Goal: Check status: Check status

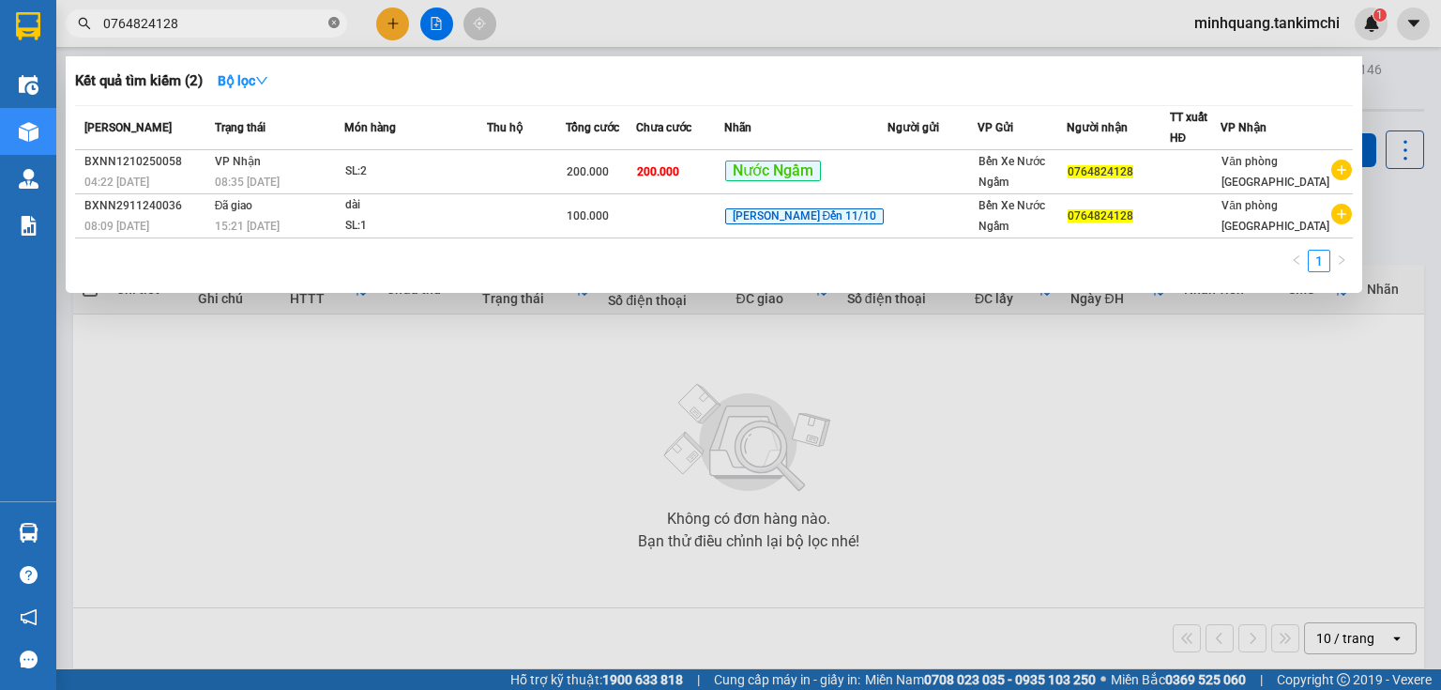
click at [330, 26] on icon "close-circle" at bounding box center [333, 22] width 11 height 11
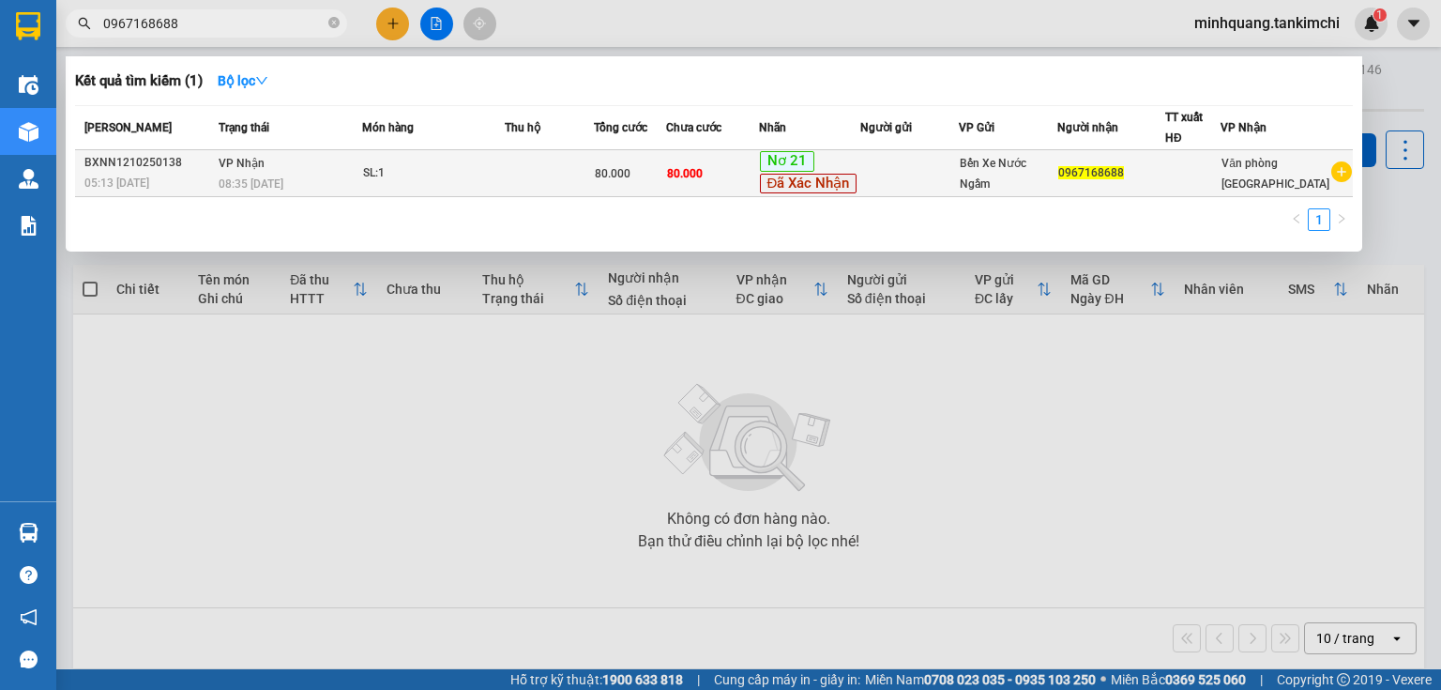
type input "0967168688"
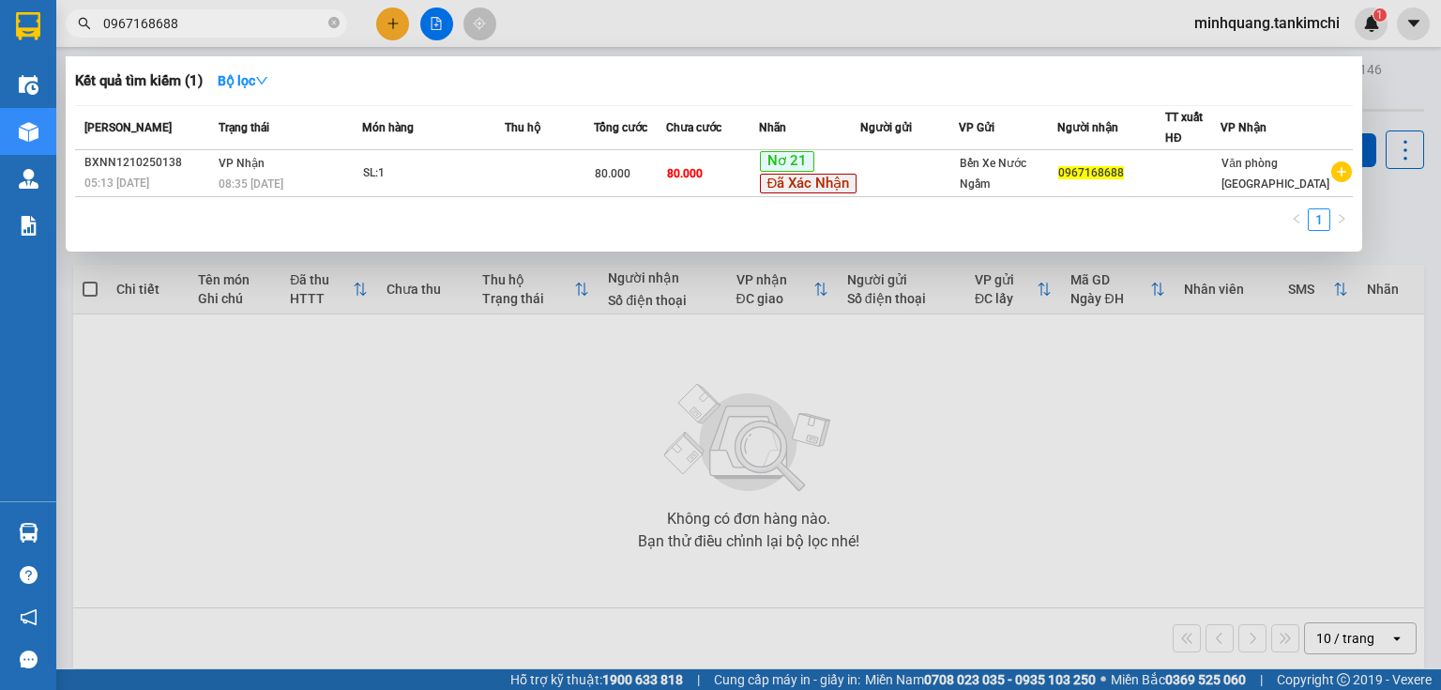
click at [308, 168] on td "VP Nhận 08:35 [DATE]" at bounding box center [288, 173] width 148 height 47
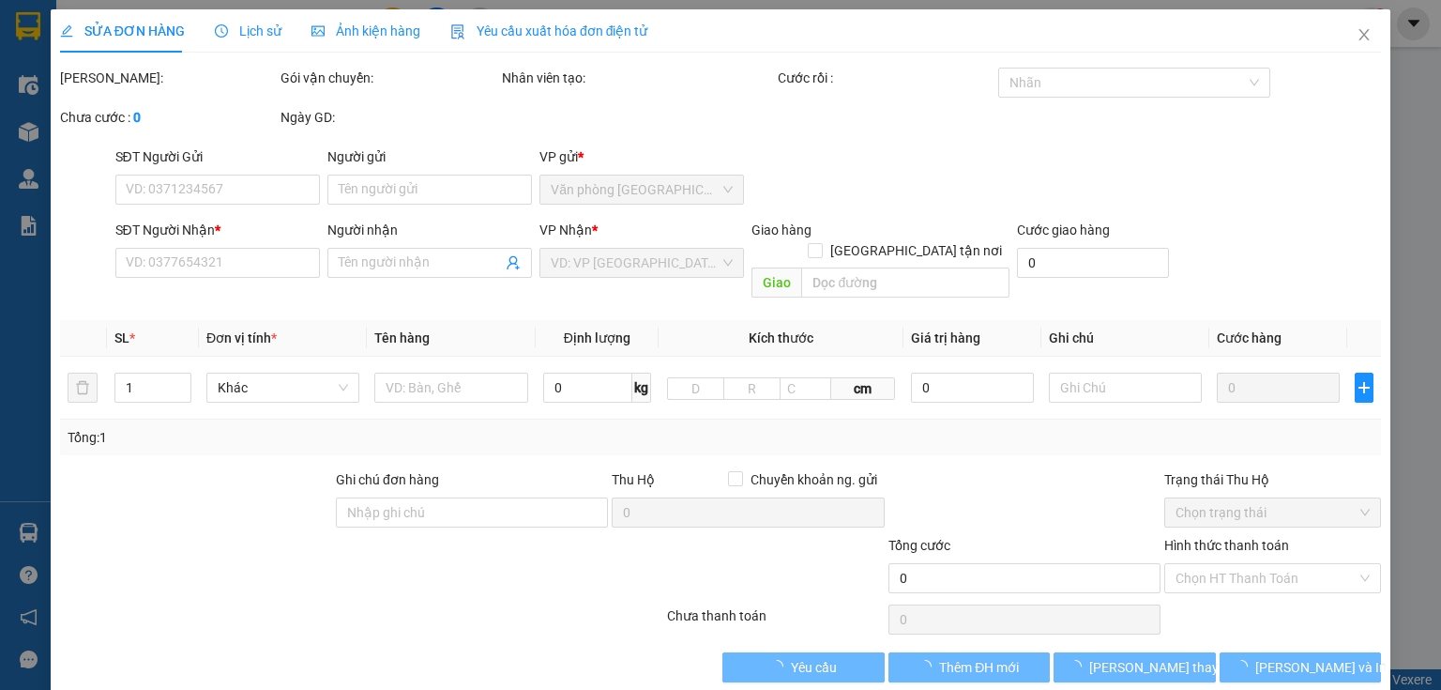
click at [250, 26] on span "Lịch sử" at bounding box center [248, 30] width 67 height 15
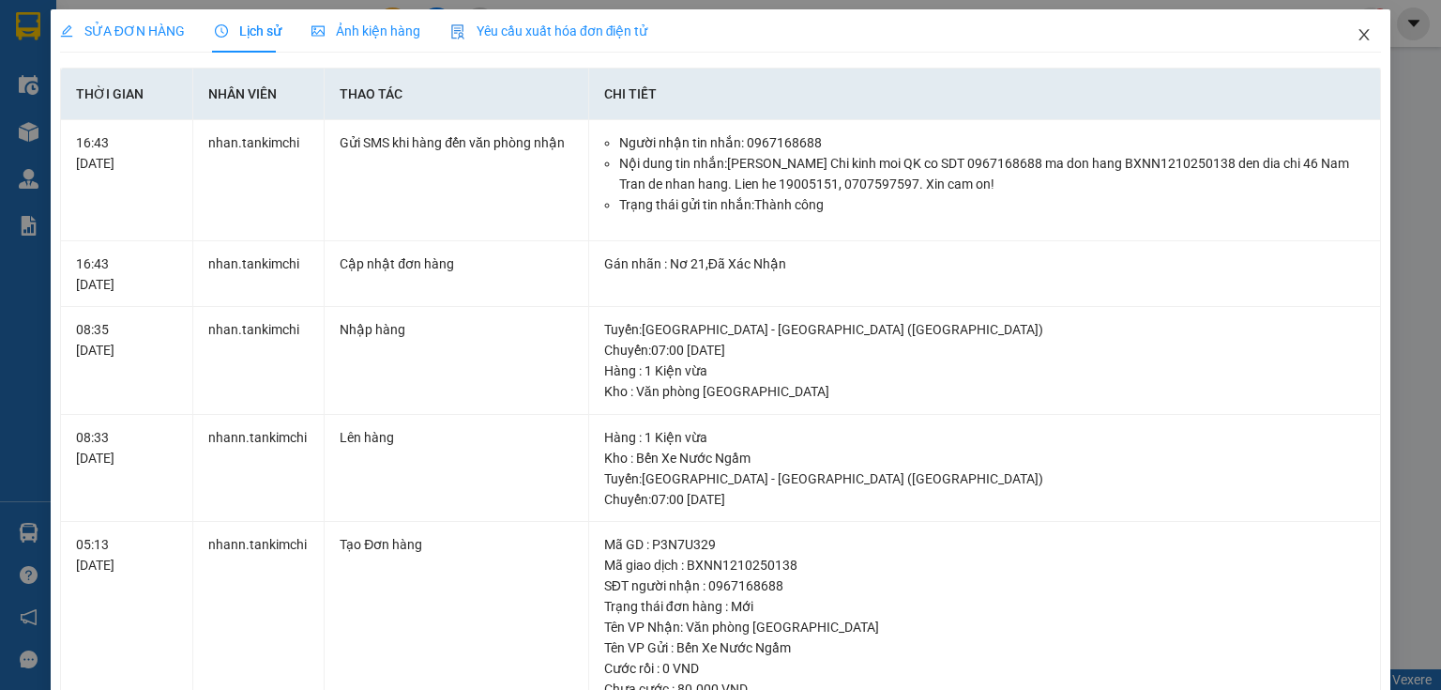
click at [1357, 38] on icon "close" at bounding box center [1364, 34] width 15 height 15
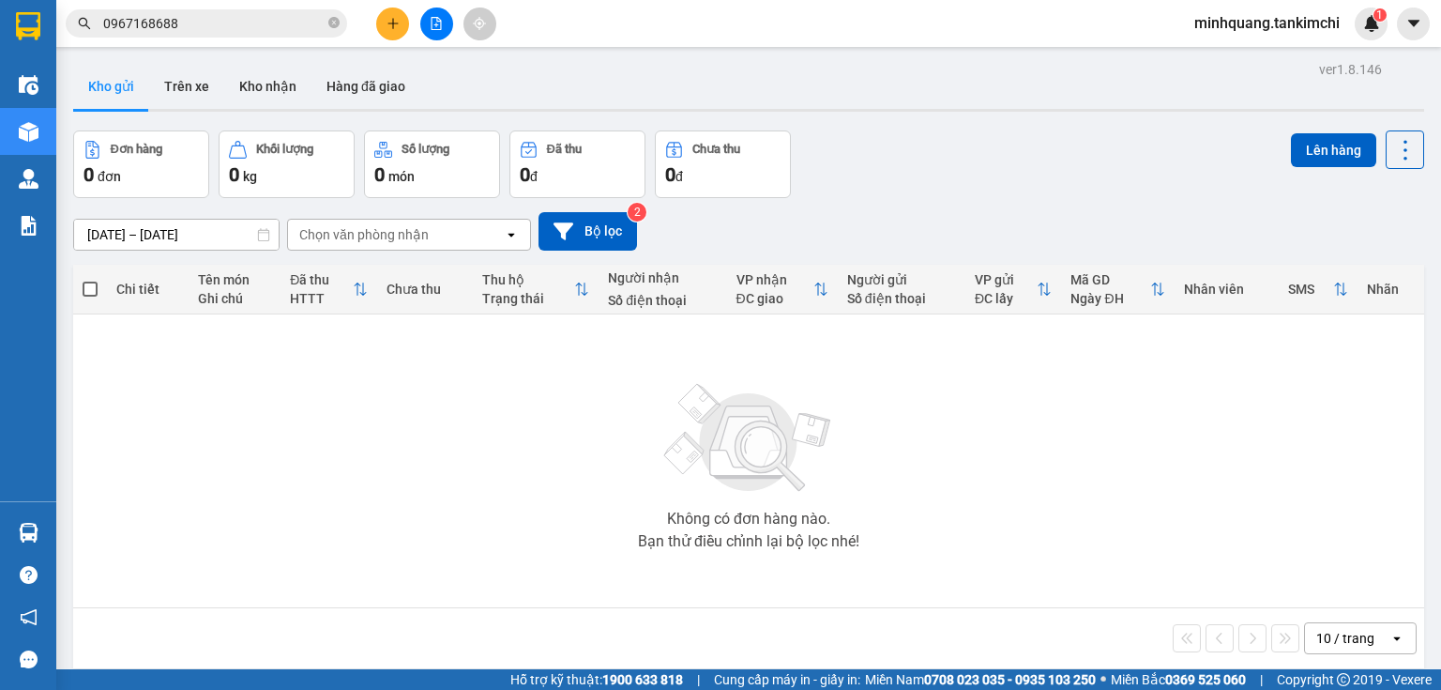
click at [224, 18] on input "0967168688" at bounding box center [213, 23] width 221 height 21
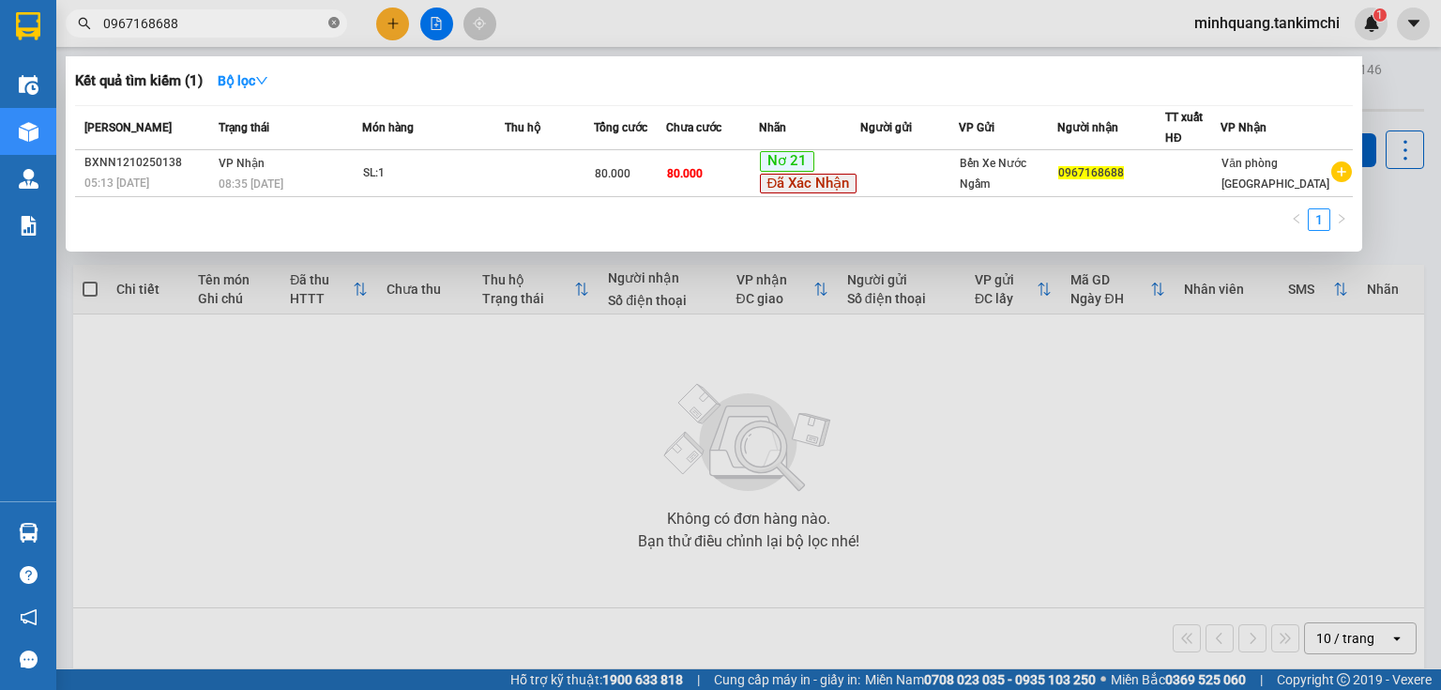
click at [333, 24] on icon "close-circle" at bounding box center [333, 22] width 11 height 11
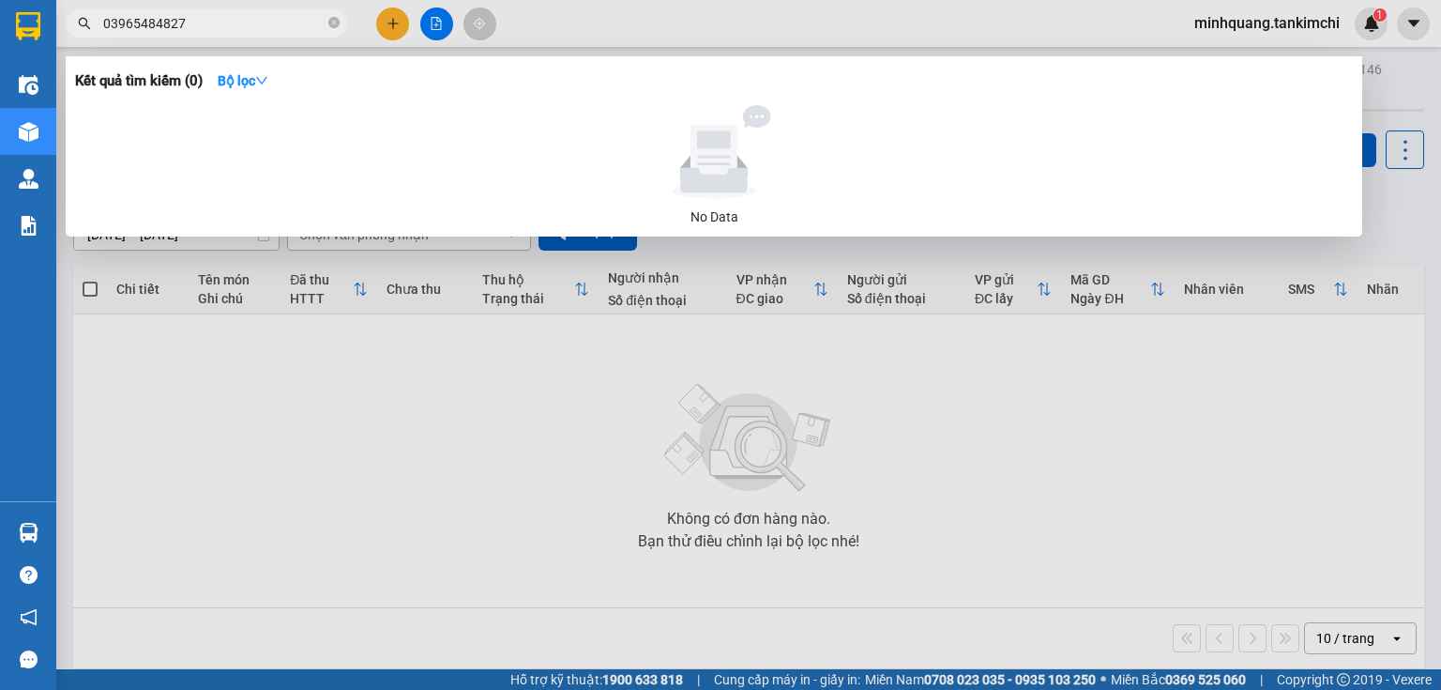
click at [159, 25] on input "03965484827" at bounding box center [213, 23] width 221 height 21
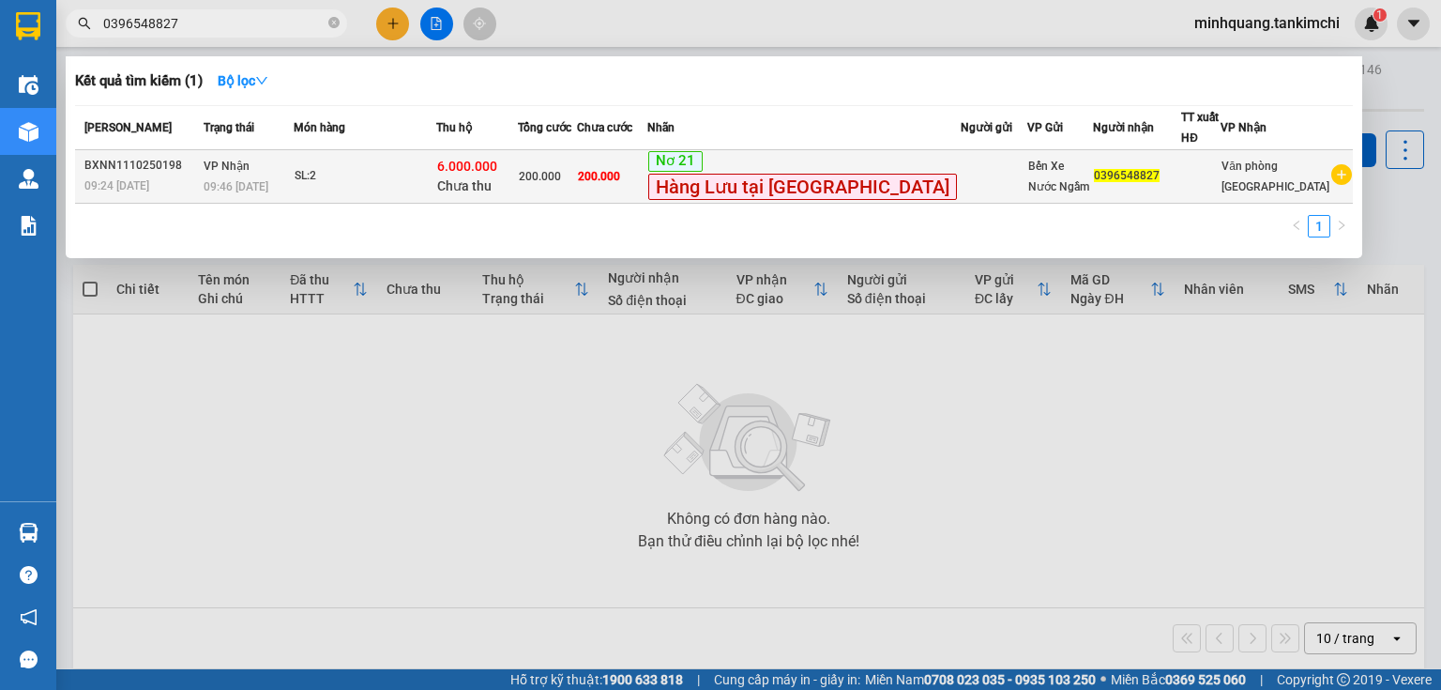
type input "0396548827"
click at [344, 187] on td "SL: 2" at bounding box center [365, 176] width 143 height 53
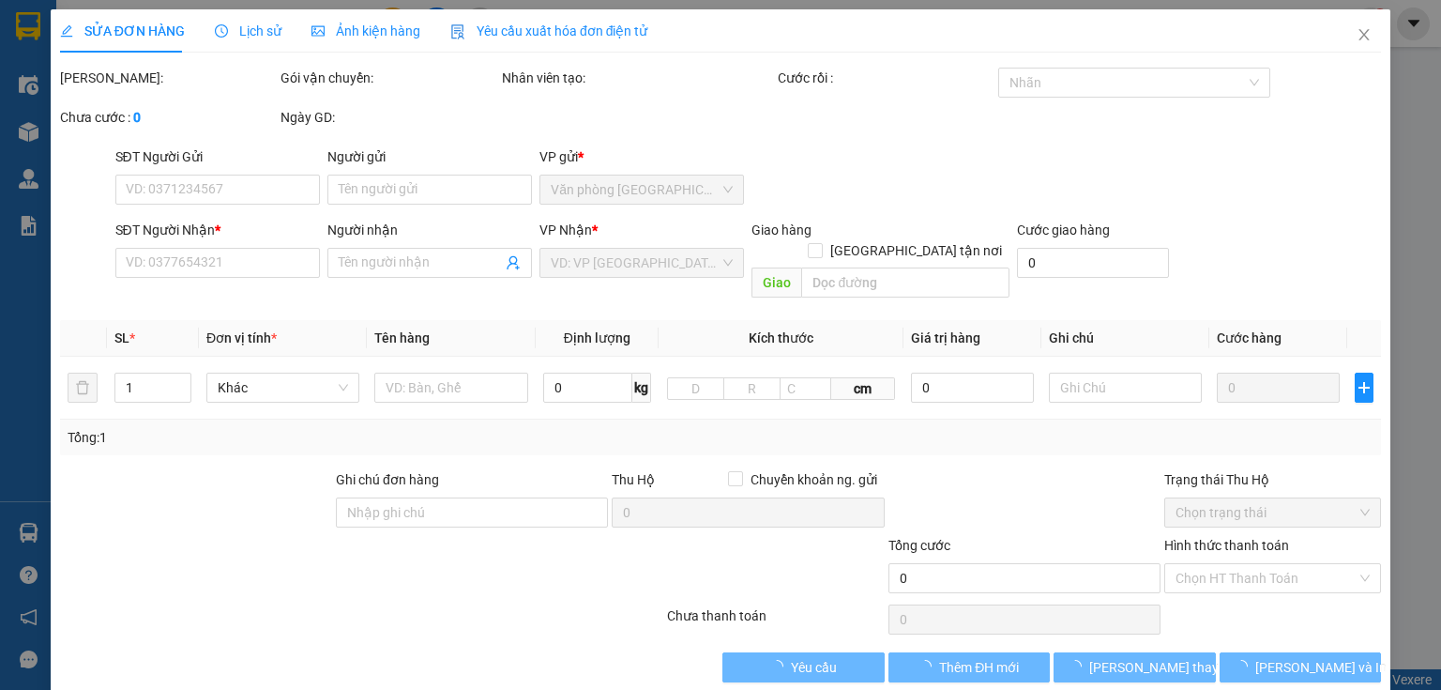
click at [283, 26] on div "SỬA ĐƠN HÀNG Lịch sử Ảnh kiện hàng Yêu cầu xuất hóa đơn điện tử" at bounding box center [354, 30] width 588 height 43
type input "0396548827"
type input "Xe [GEOGRAPHIC_DATA]"
type input "6.000.000"
type input "200.000"
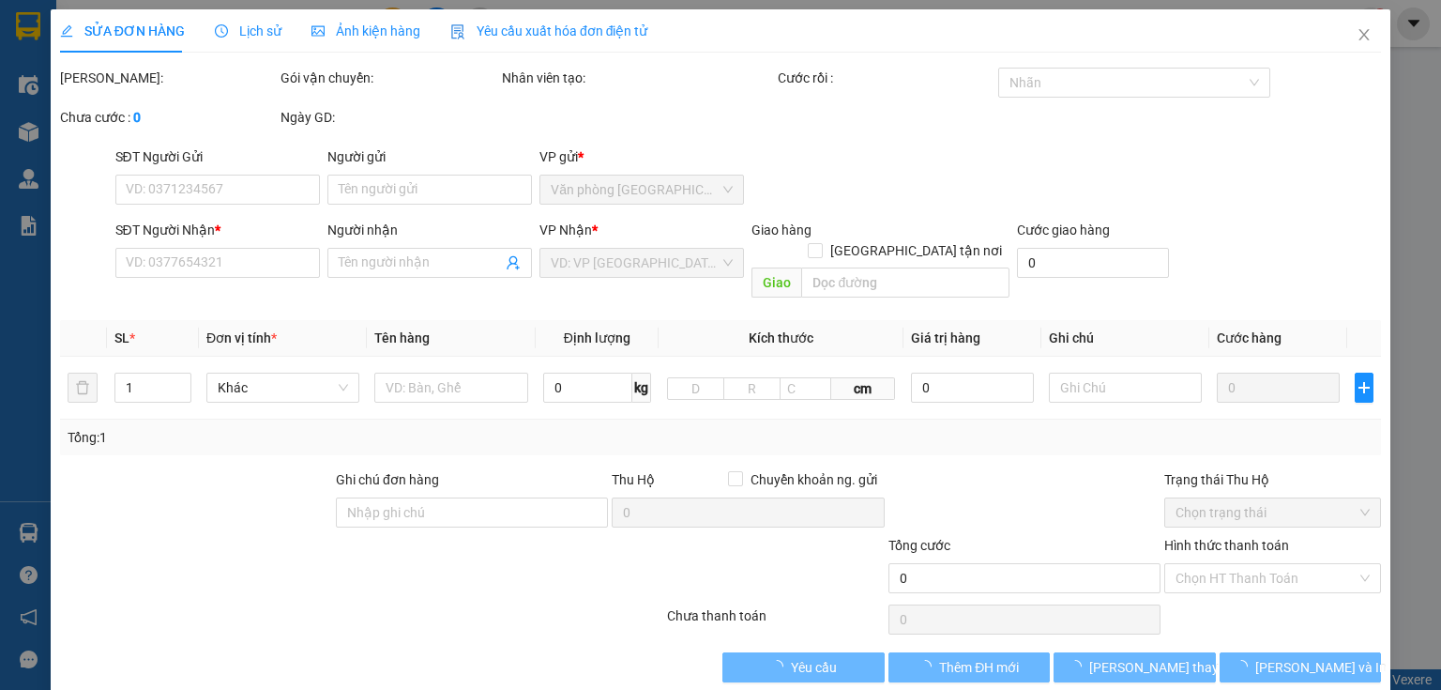
type input "200.000"
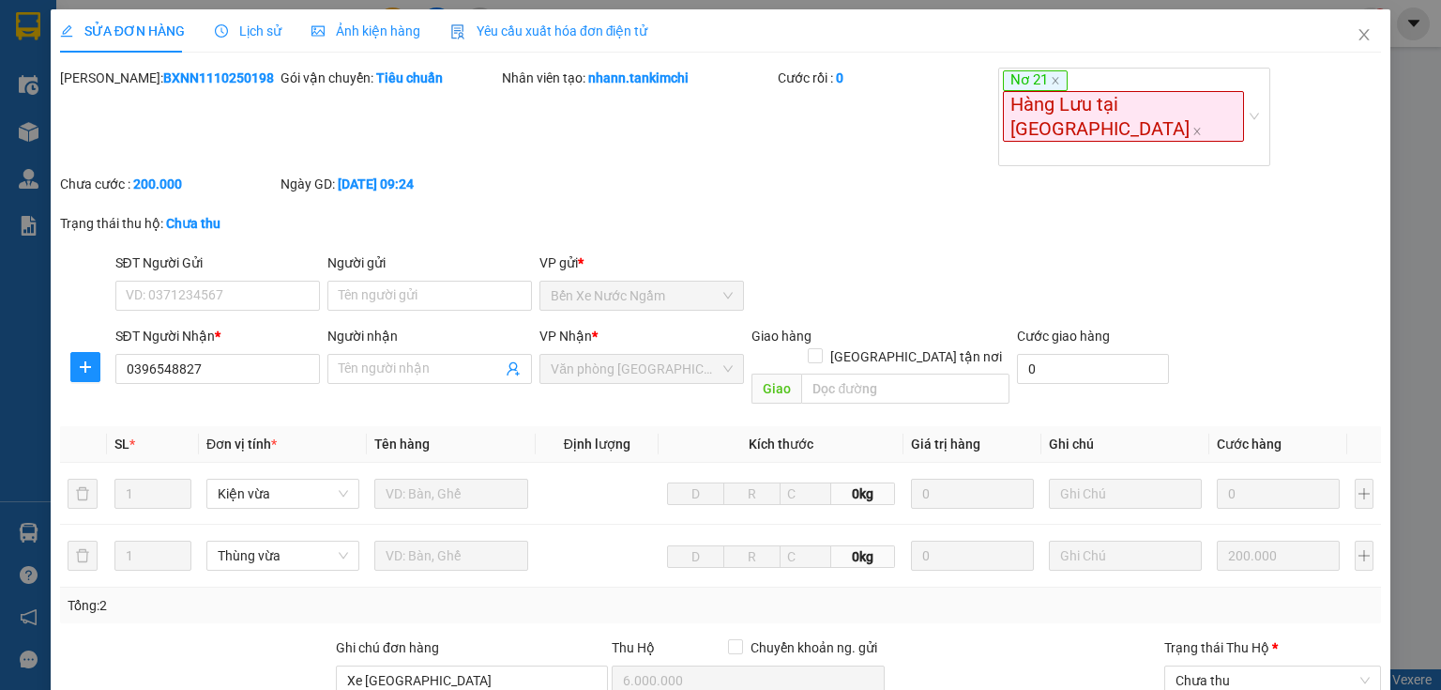
click at [270, 29] on span "Lịch sử" at bounding box center [248, 30] width 67 height 15
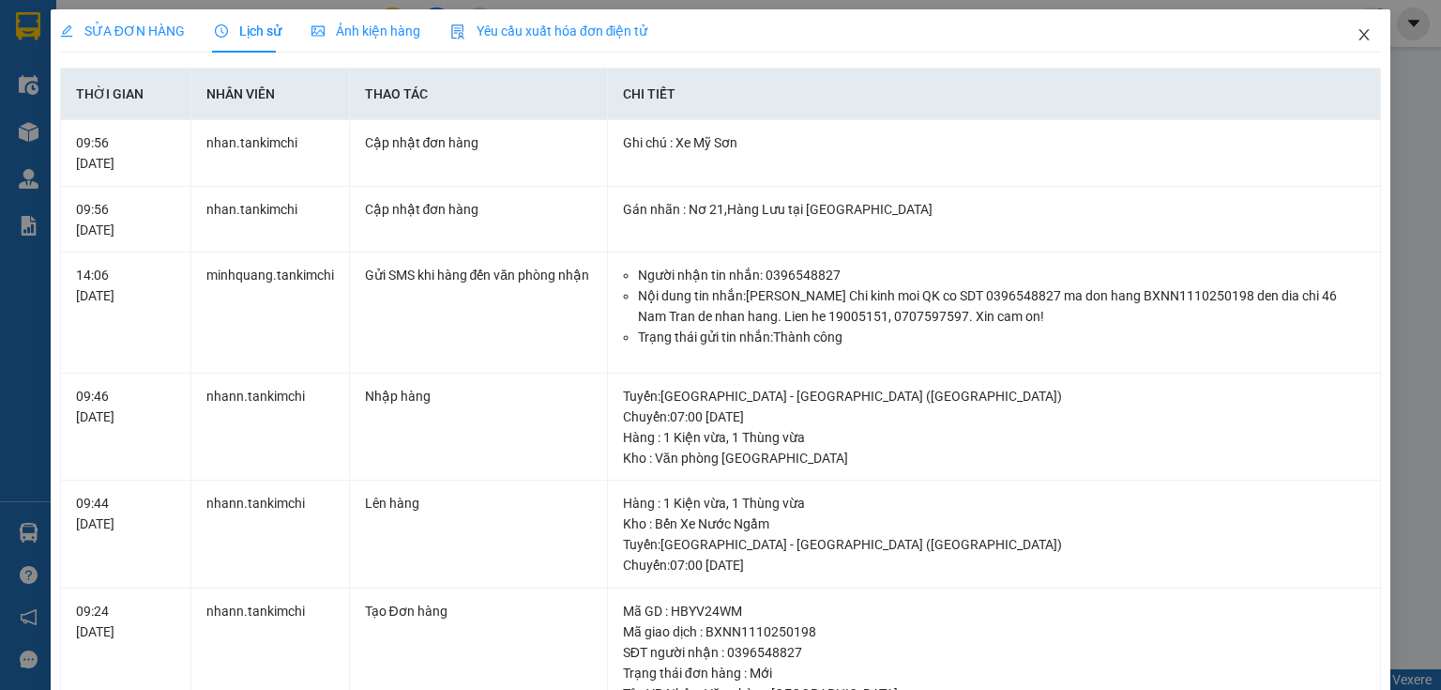
click at [1359, 38] on icon "close" at bounding box center [1364, 34] width 10 height 11
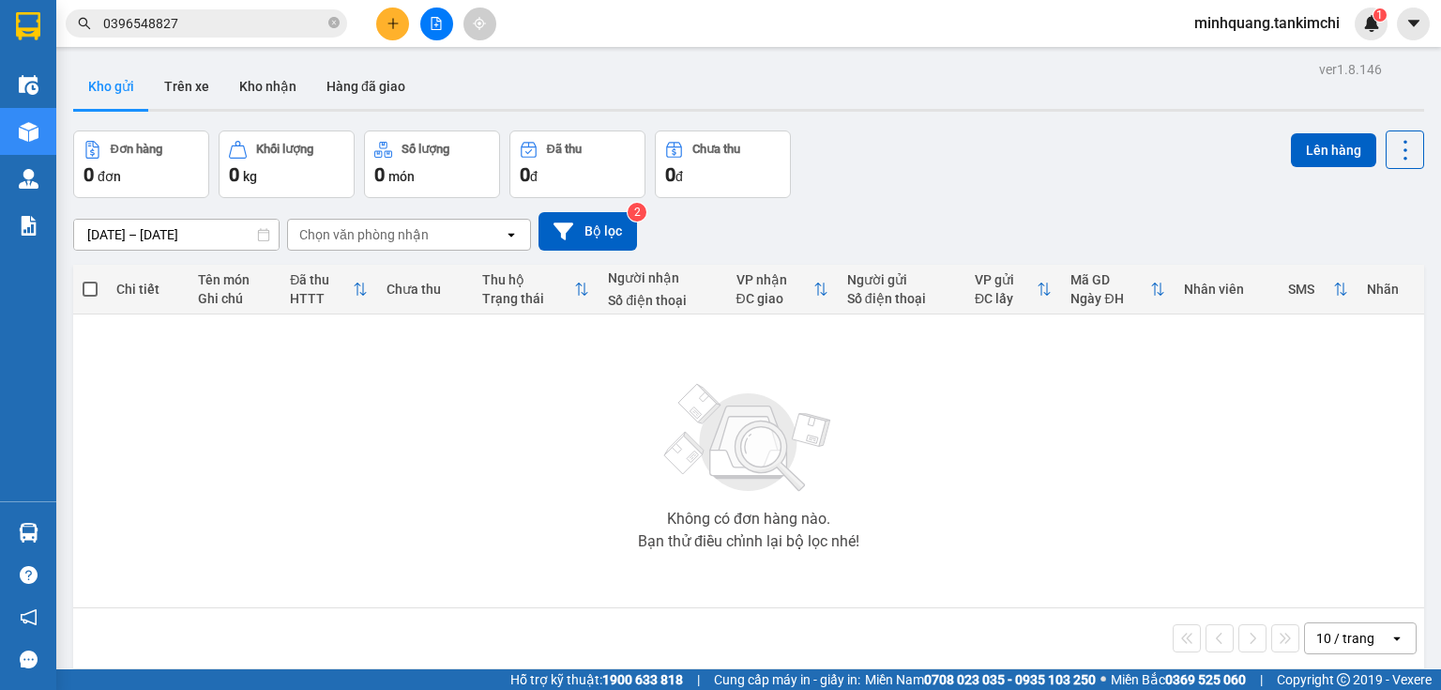
click at [218, 18] on input "0396548827" at bounding box center [213, 23] width 221 height 21
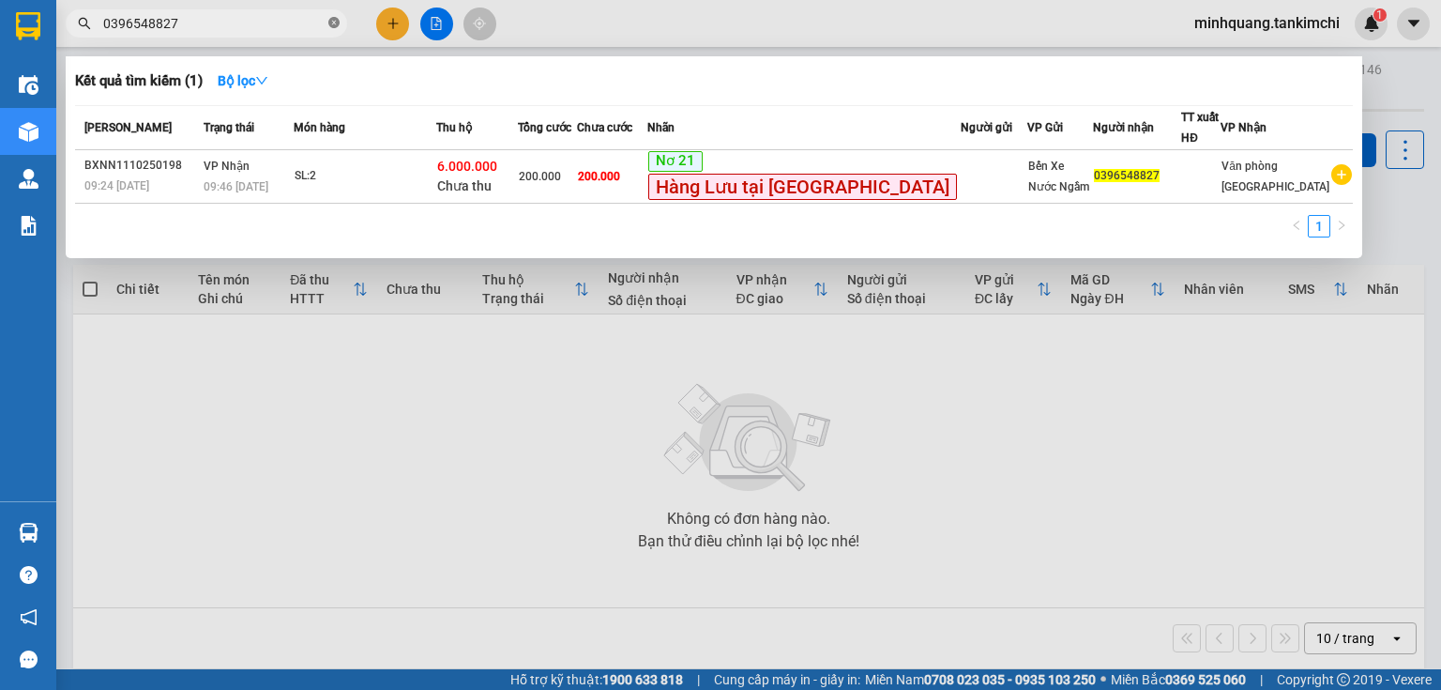
click at [333, 23] on icon "close-circle" at bounding box center [333, 22] width 11 height 11
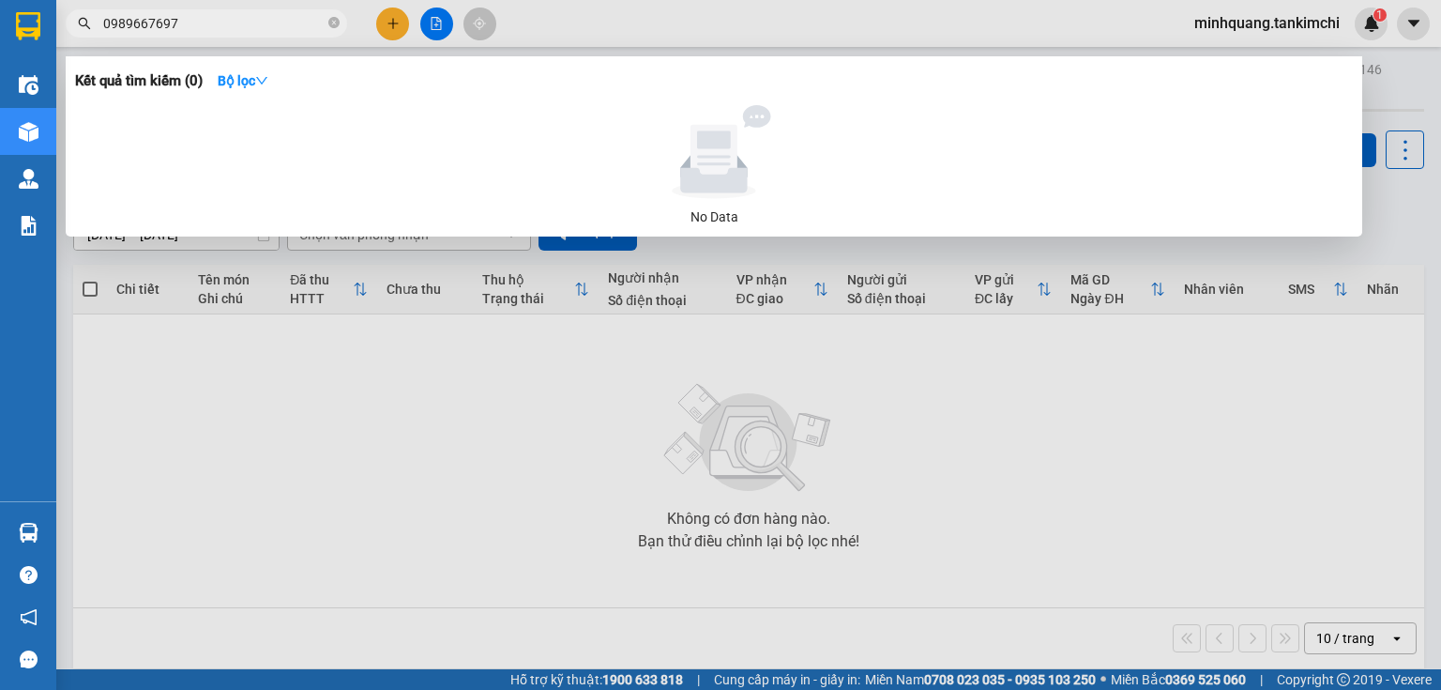
type input "0989667697"
